Goal: Information Seeking & Learning: Learn about a topic

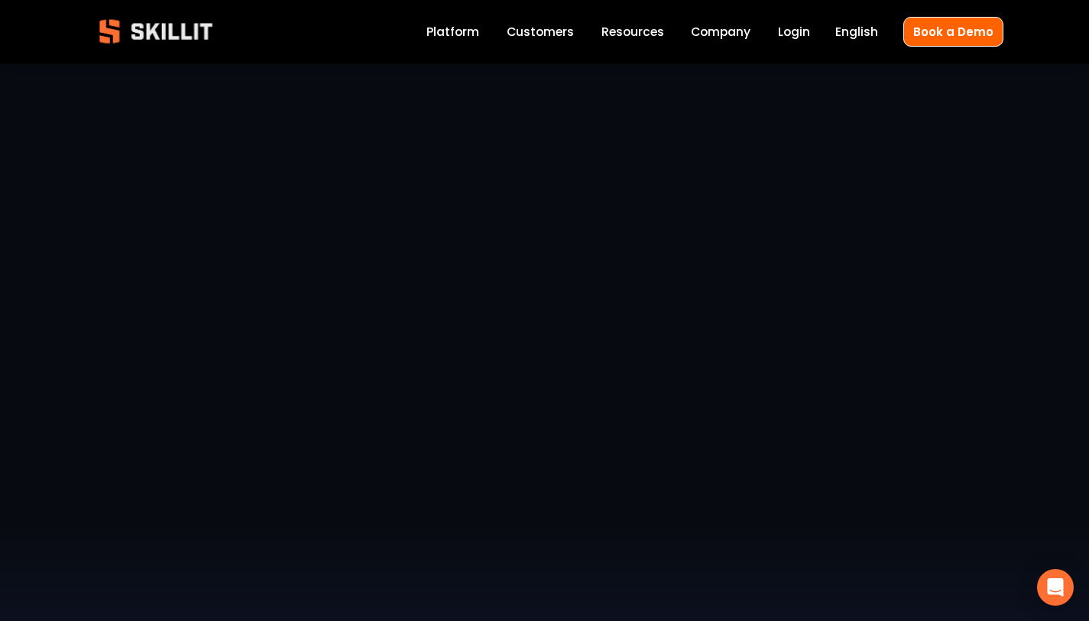
click at [0, 0] on link "Labor Insights" at bounding box center [0, 0] width 0 height 0
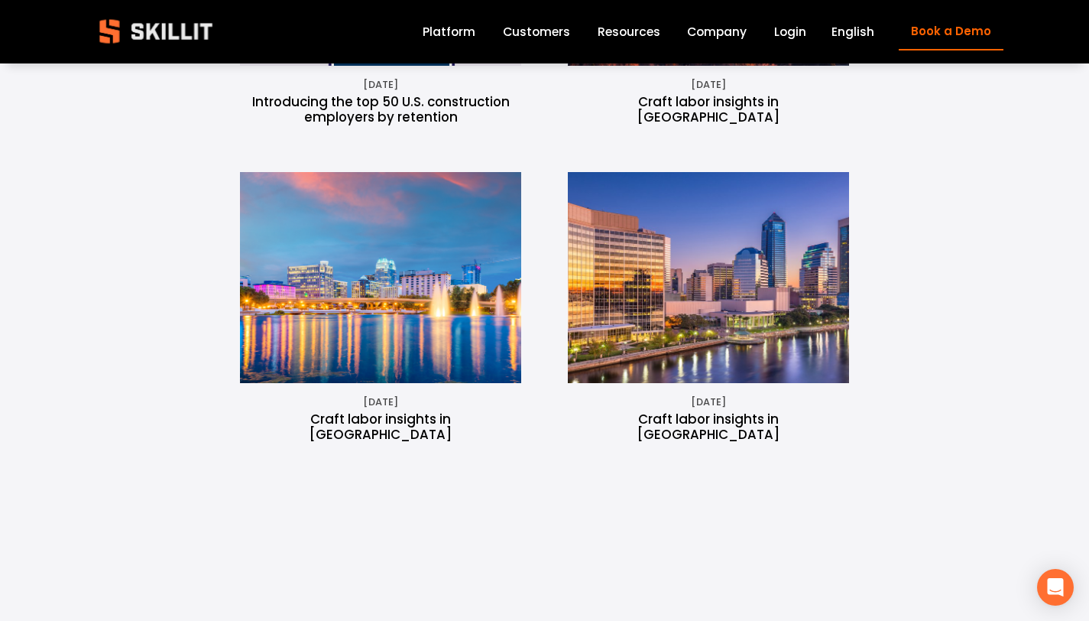
scroll to position [2239, 0]
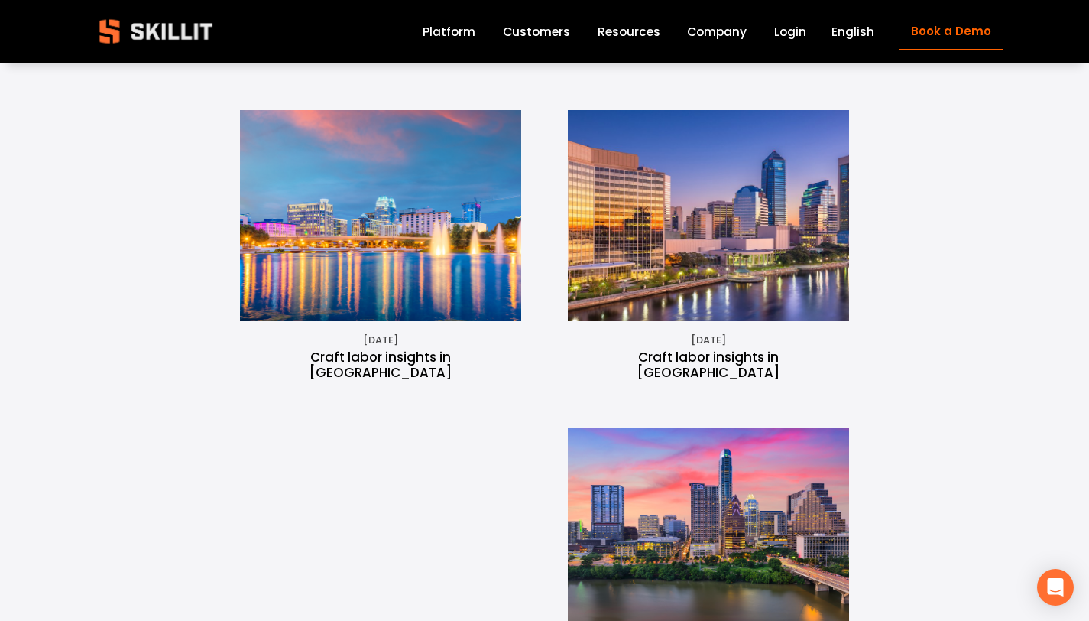
click at [399, 154] on img at bounding box center [380, 215] width 375 height 211
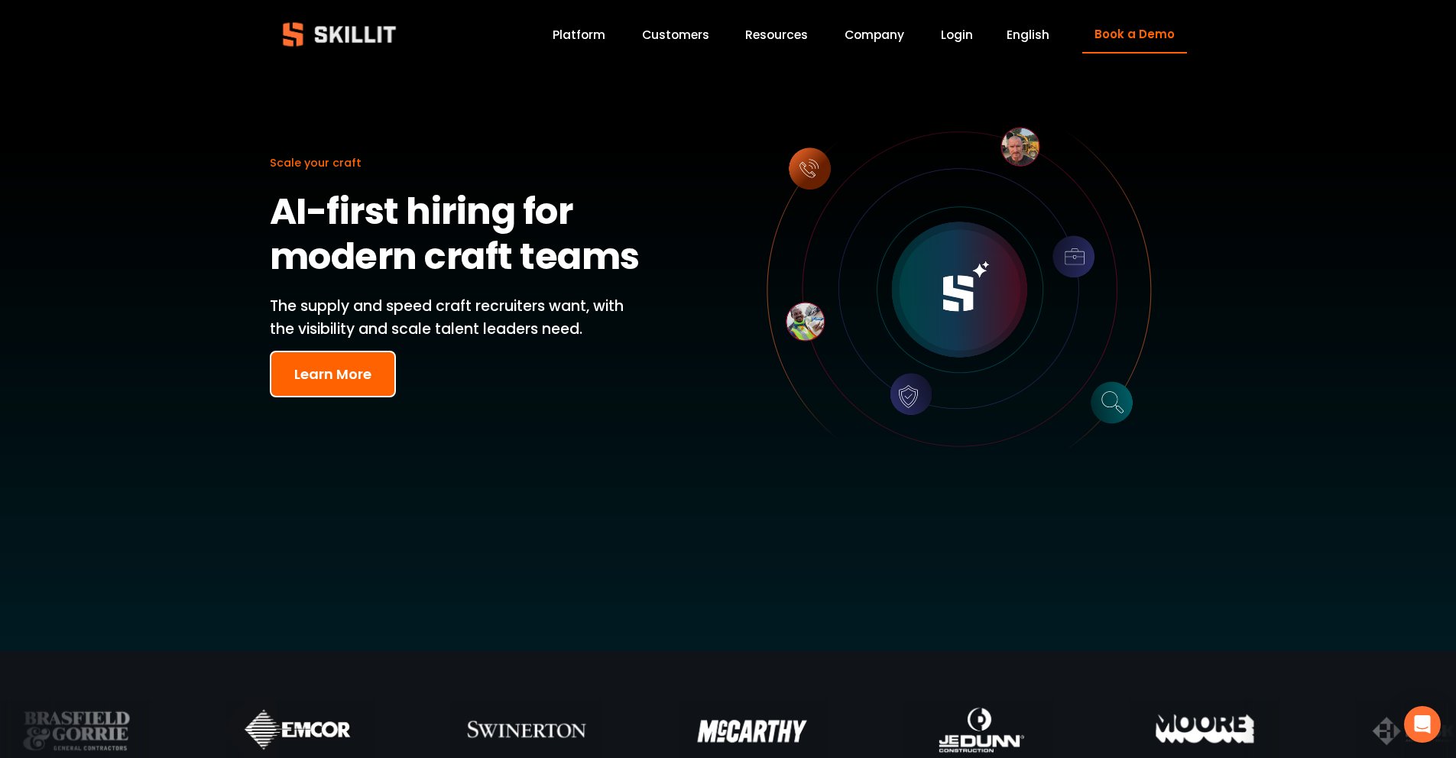
click at [0, 0] on span "Blog" at bounding box center [0, 0] width 0 height 0
